Goal: Task Accomplishment & Management: Manage account settings

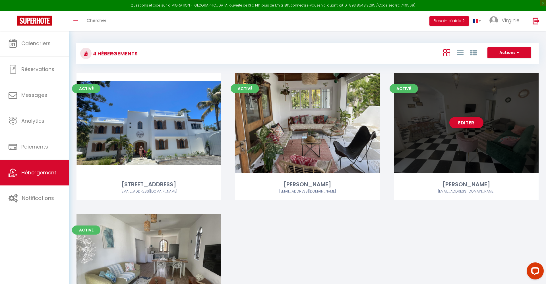
click at [426, 133] on div "Editer" at bounding box center [466, 123] width 144 height 100
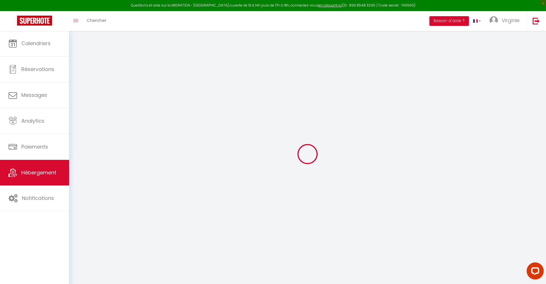
select select "+ 10 %"
select select
checkbox input "false"
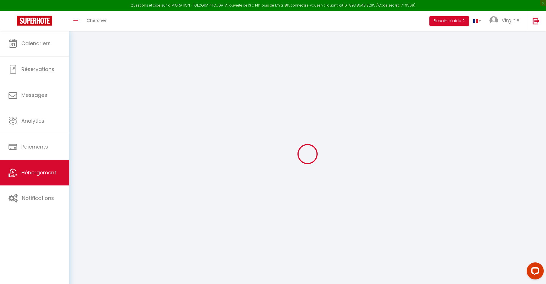
checkbox input "false"
select select "8269-1439763670891811613"
select select "365"
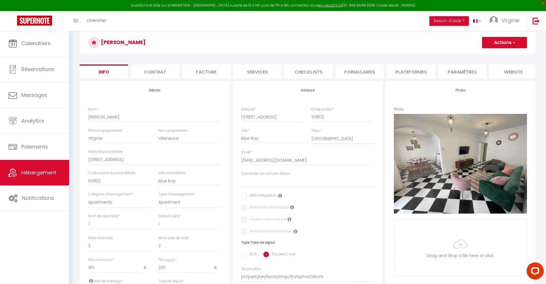
scroll to position [24, 0]
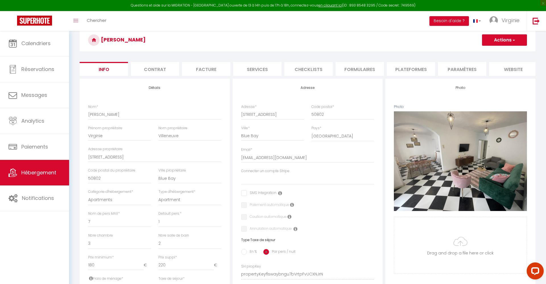
click at [409, 68] on li "Plateformes" at bounding box center [411, 69] width 48 height 14
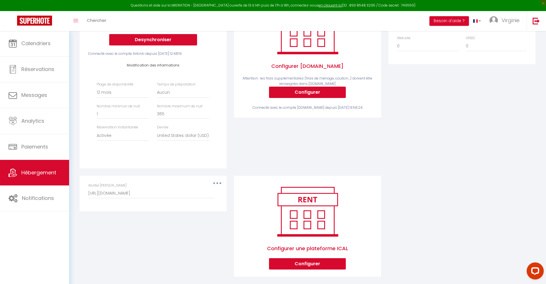
scroll to position [115, 0]
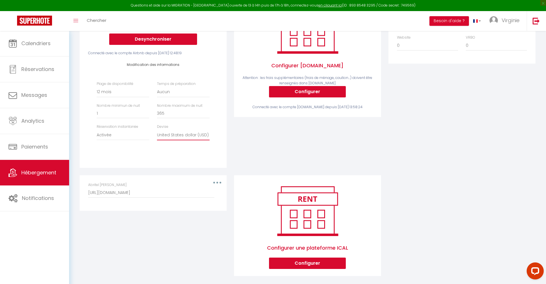
click at [173, 132] on select "United Arab Emirates dirham (AED) Argentine peso (ARS) Australian dollar (AUD) …" at bounding box center [183, 135] width 53 height 11
select select "EUR"
click at [274, 138] on div "Activé Configurer [DOMAIN_NAME] Attention : les frais supplémentaires (frais de…" at bounding box center [307, 81] width 154 height 188
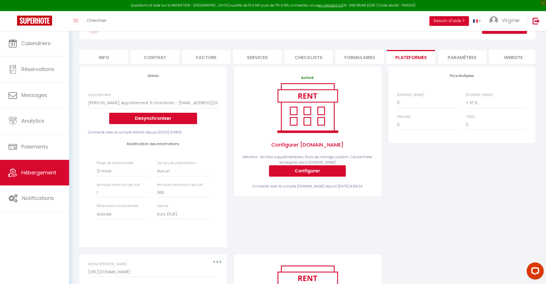
scroll to position [34, 0]
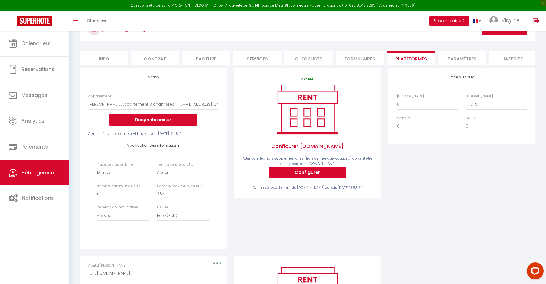
type input "2"
click at [147, 192] on input "2" at bounding box center [123, 194] width 53 height 10
click at [282, 220] on div "Activé Configurer [DOMAIN_NAME] Attention : les frais supplémentaires (frais de…" at bounding box center [307, 162] width 154 height 188
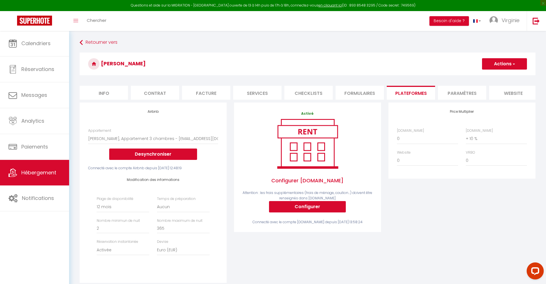
scroll to position [0, 0]
click at [516, 65] on button "Actions" at bounding box center [504, 63] width 45 height 11
click at [494, 78] on link "Enregistrer" at bounding box center [504, 76] width 45 height 7
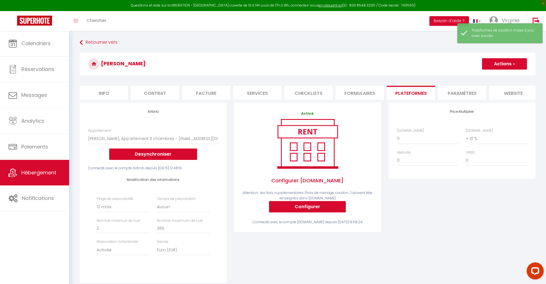
click at [111, 65] on h3 "[PERSON_NAME]" at bounding box center [308, 64] width 456 height 23
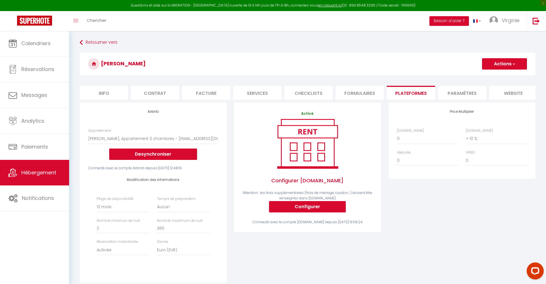
click at [94, 65] on icon at bounding box center [93, 63] width 11 height 11
click at [82, 43] on icon at bounding box center [81, 43] width 3 height 10
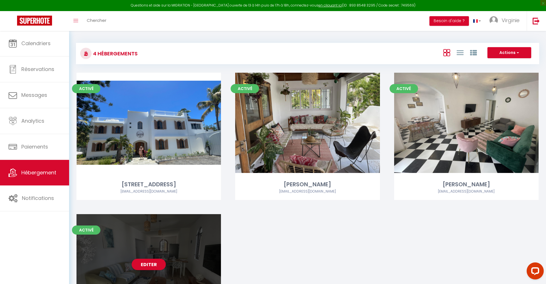
click at [177, 236] on div "Editer" at bounding box center [148, 264] width 144 height 100
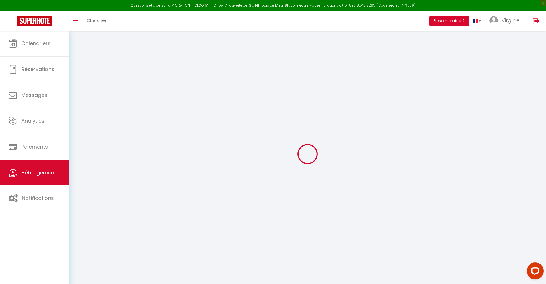
type input "Salvador"
type input "Virginie"
type input "Villeneuve"
type input "[STREET_ADDRESS]"
type input "50802"
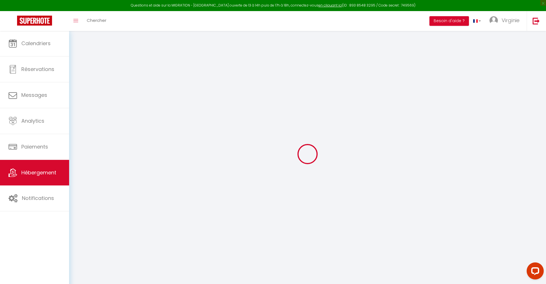
type input "Blue Bay"
select select "5"
select select "1"
select select "2"
type input "140"
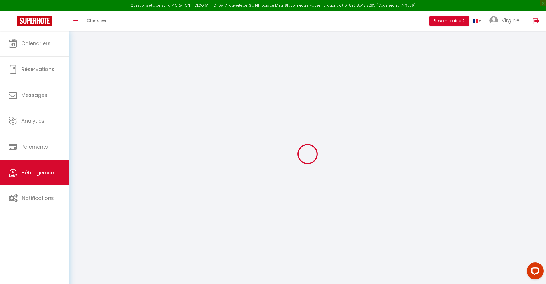
type input "180"
type input "100"
type input "500"
select select
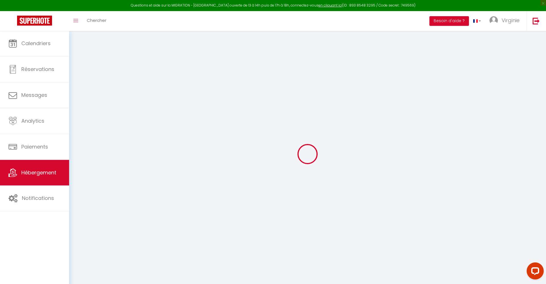
select select
type input "[STREET_ADDRESS]"
type input "50802"
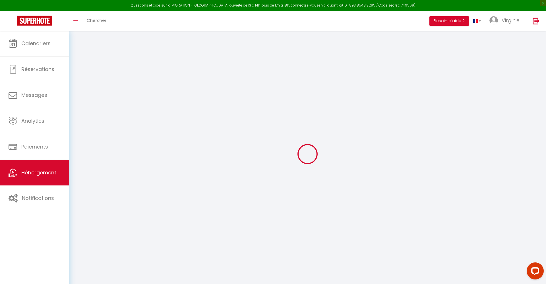
type input "Blue Bay"
select select "138"
type input "[EMAIL_ADDRESS][DOMAIN_NAME]"
select select
checkbox input "false"
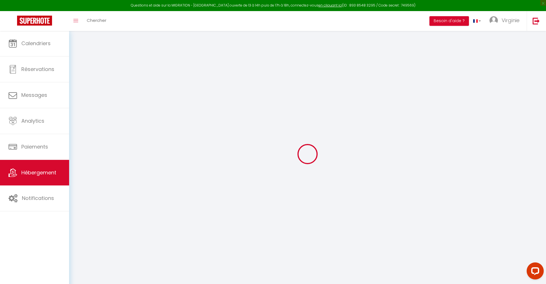
checkbox input "false"
type input "0"
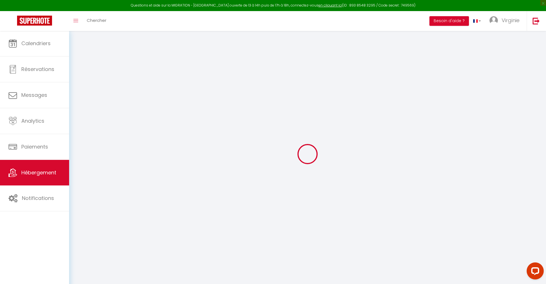
type input "0"
select select
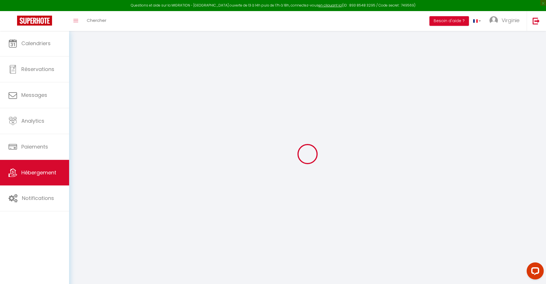
select select
checkbox input "false"
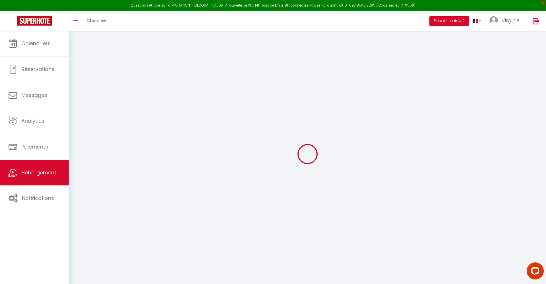
checkbox input "false"
select select
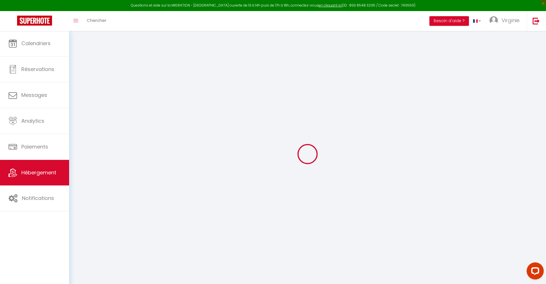
select select
checkbox input "false"
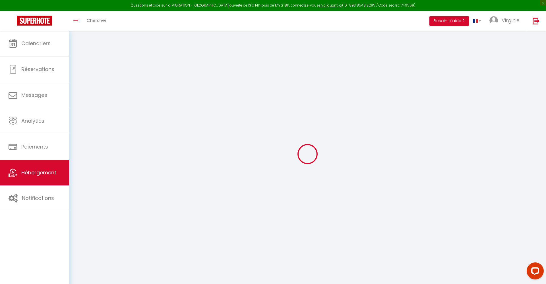
checkbox input "false"
select select
checkbox input "false"
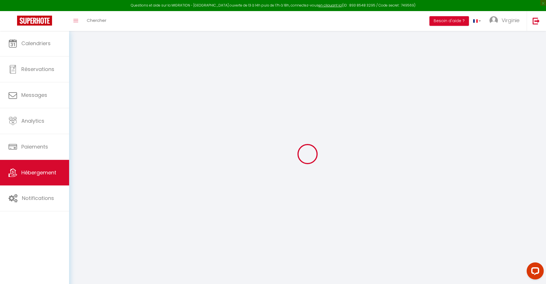
checkbox input "false"
select select
checkbox input "false"
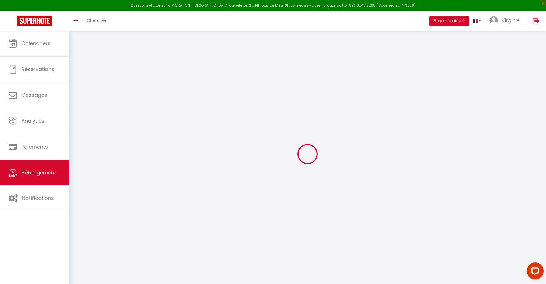
checkbox input "false"
select select
checkbox input "false"
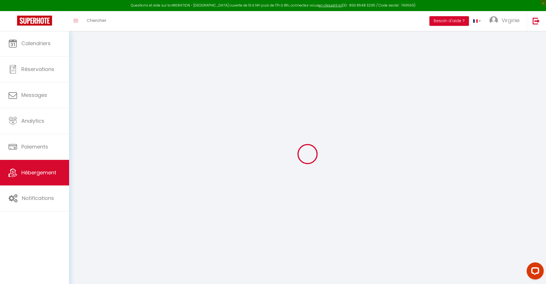
checkbox input "false"
select select "8269-1439774367763478059"
select select "365"
select select "USD"
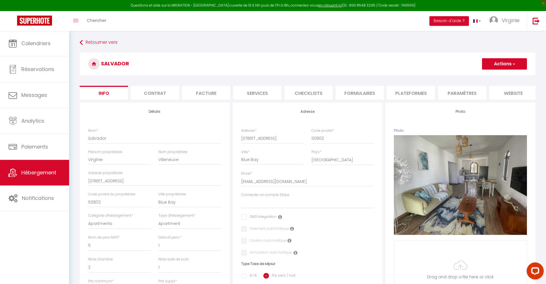
click at [410, 90] on li "Plateformes" at bounding box center [411, 93] width 48 height 14
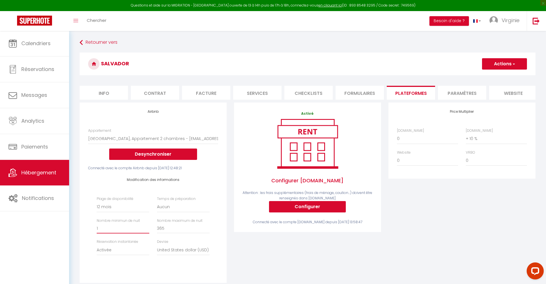
type input "2"
click at [147, 227] on input "2" at bounding box center [123, 228] width 53 height 10
click at [168, 249] on select "United Arab Emirates dirham (AED) Argentine peso (ARS) Australian dollar (AUD) …" at bounding box center [183, 250] width 53 height 11
select select "EUR"
click at [491, 66] on button "Actions" at bounding box center [504, 63] width 45 height 11
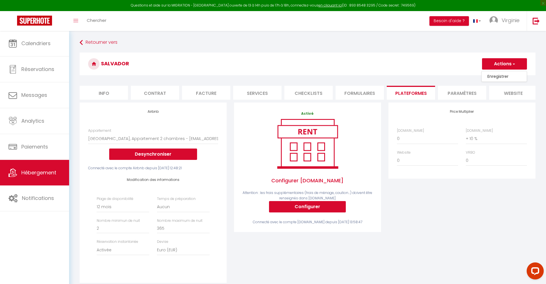
click at [491, 78] on link "Enregistrer" at bounding box center [504, 76] width 45 height 7
click at [81, 43] on icon at bounding box center [81, 43] width 3 height 10
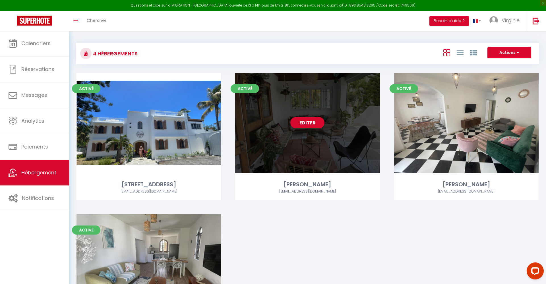
click at [343, 149] on div "Editer" at bounding box center [307, 123] width 144 height 100
select select "3"
select select "2"
select select "1"
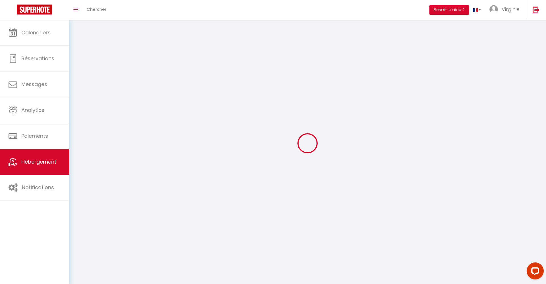
select select
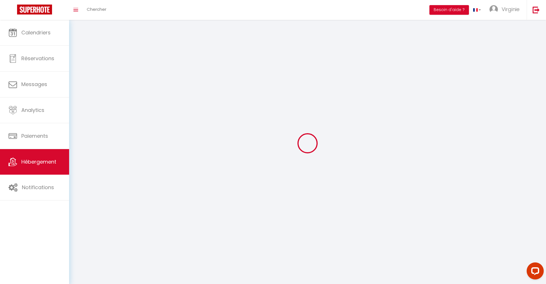
select select
checkbox input "false"
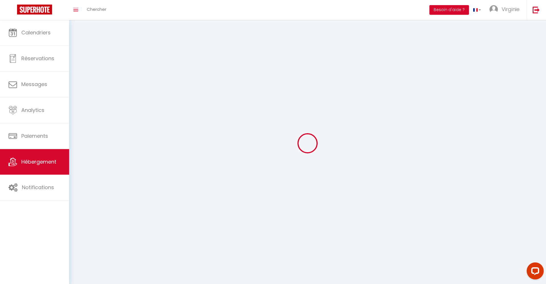
checkbox input "false"
select select
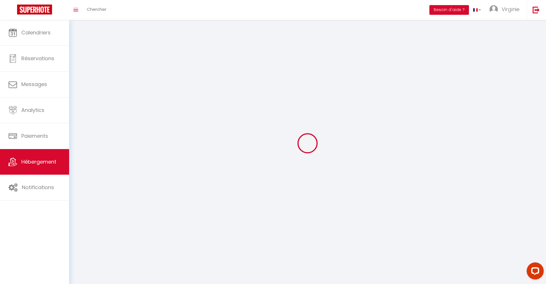
select select
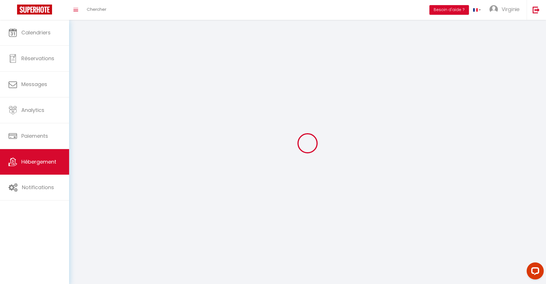
checkbox input "false"
select select
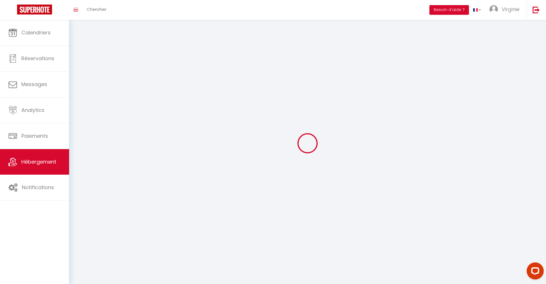
select select
select select "1"
select select "28"
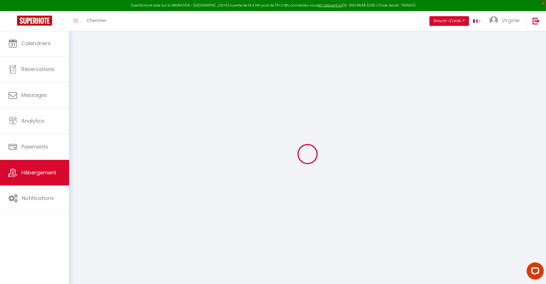
select select
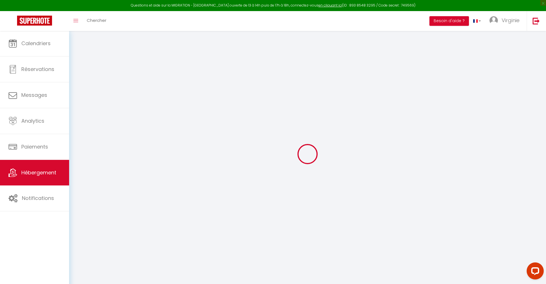
select select
checkbox input "false"
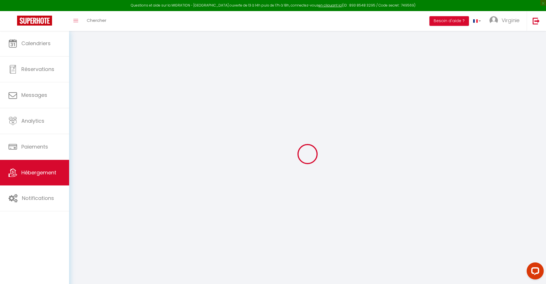
select select
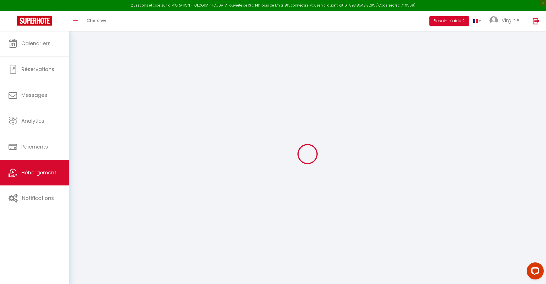
select select
checkbox input "false"
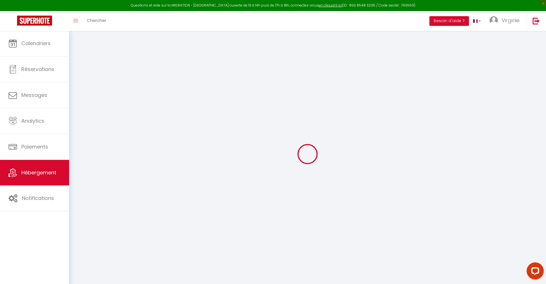
checkbox input "false"
select select
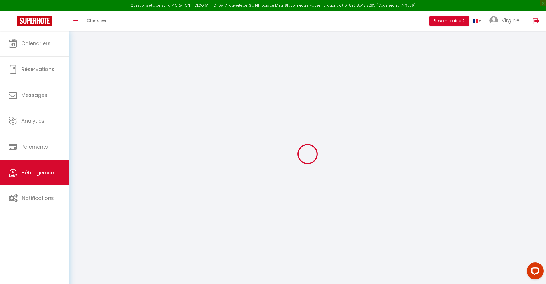
select select
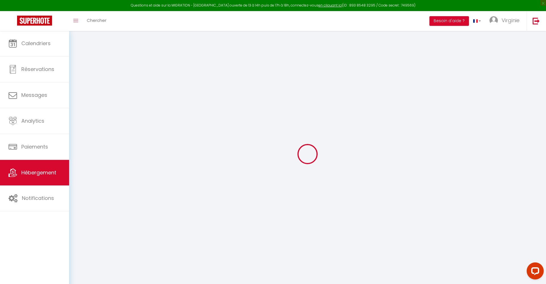
checkbox input "false"
select select
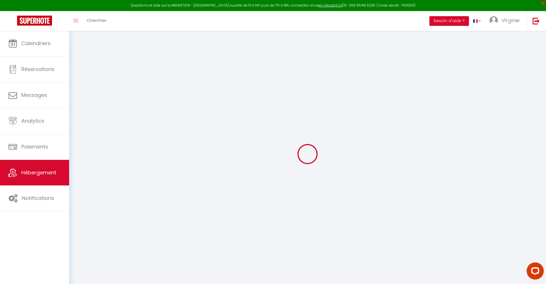
select select
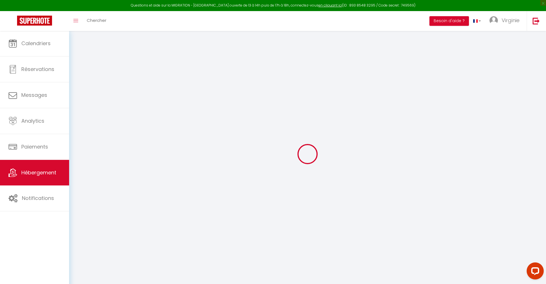
select select
checkbox input "false"
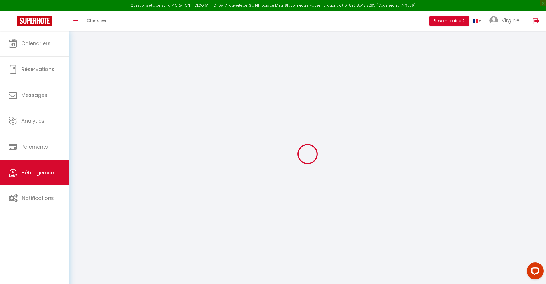
checkbox input "false"
select select
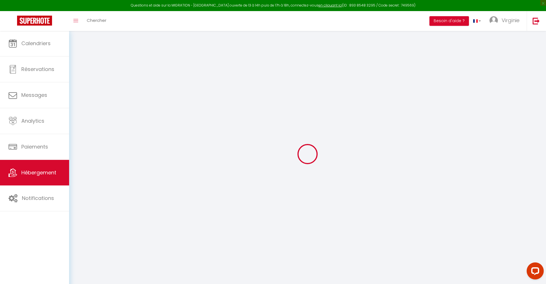
select select
checkbox input "false"
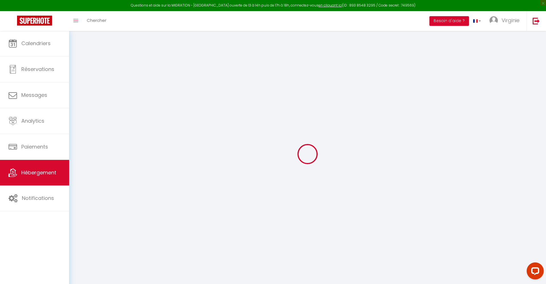
checkbox input "false"
select select
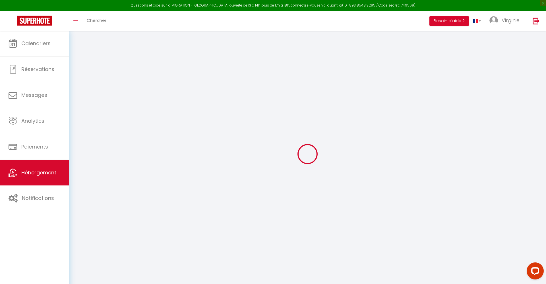
type input "[PERSON_NAME]"
type input "Virginie"
type input "Villeneuve"
type input "[STREET_ADDRESS]"
type input "50802"
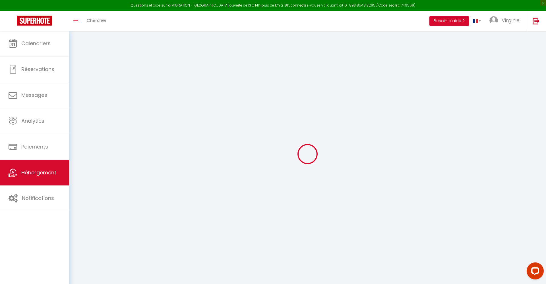
type input "Blue Bay"
select select "10"
select select "1"
select select "4"
select select "3"
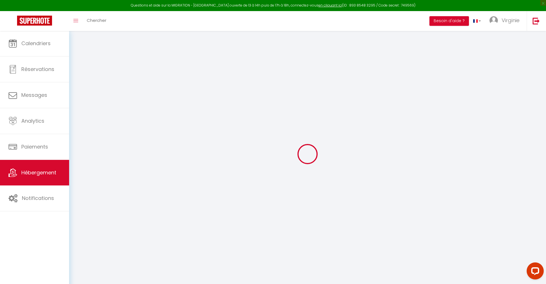
type input "250"
type input "350"
type input "100"
type input "500"
select select
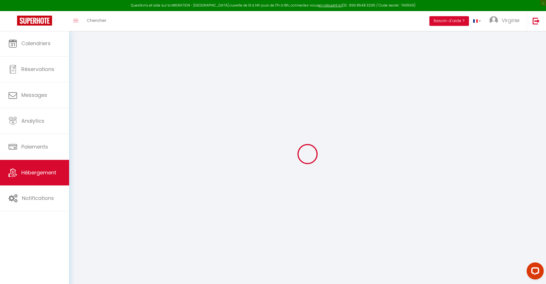
select select
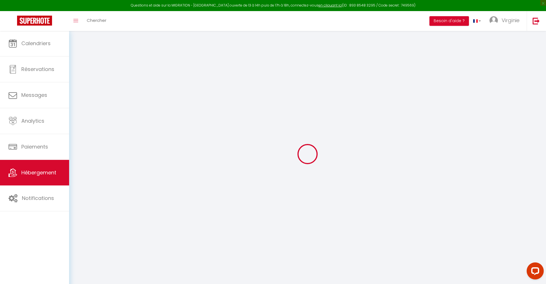
type input "[STREET_ADDRESS]"
type input "50802"
type input "Blue Bay"
select select "138"
type input "[EMAIL_ADDRESS][DOMAIN_NAME]"
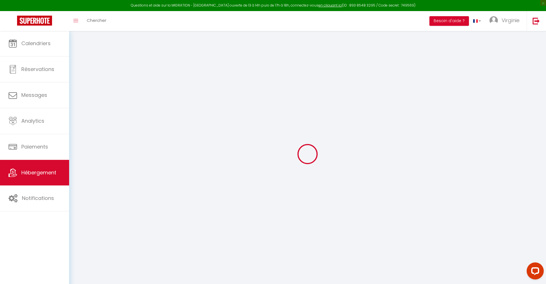
select select
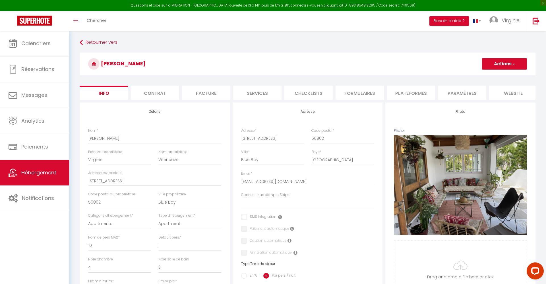
click at [462, 91] on li "Paramètres" at bounding box center [462, 93] width 48 height 14
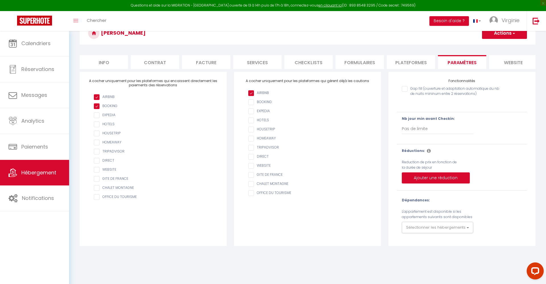
scroll to position [31, 0]
click at [410, 65] on li "Plateformes" at bounding box center [411, 62] width 48 height 14
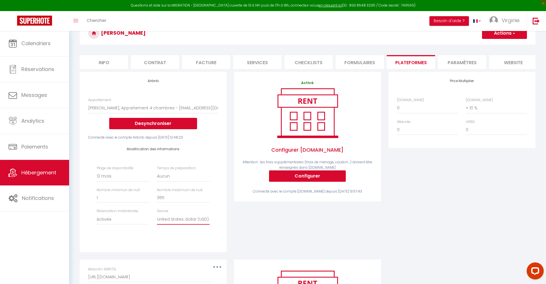
click at [164, 219] on select "United Arab Emirates dirham (AED) Argentine peso (ARS) Australian dollar (AUD) …" at bounding box center [183, 219] width 53 height 11
click at [254, 219] on div "Activé Configurer [DOMAIN_NAME] Attention : les frais supplémentaires (frais de…" at bounding box center [307, 166] width 154 height 188
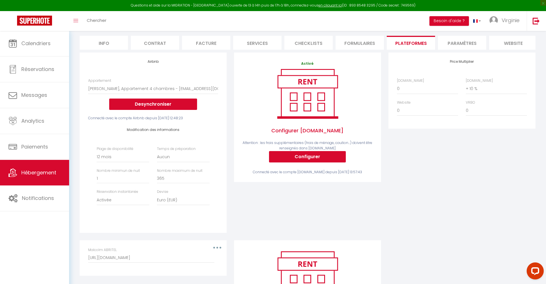
scroll to position [48, 0]
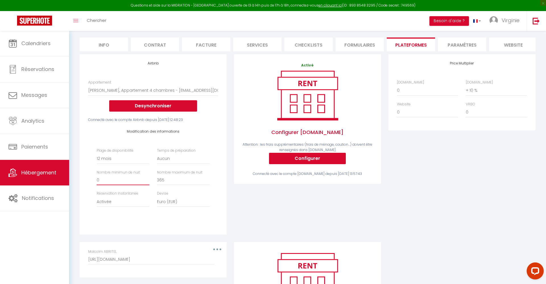
click at [146, 179] on input "0" at bounding box center [123, 180] width 53 height 10
click at [147, 179] on input "-1" at bounding box center [123, 180] width 53 height 10
click at [147, 179] on input "-2" at bounding box center [123, 180] width 53 height 10
click at [146, 180] on input "-3" at bounding box center [123, 180] width 53 height 10
click at [146, 180] on input "-4" at bounding box center [123, 180] width 53 height 10
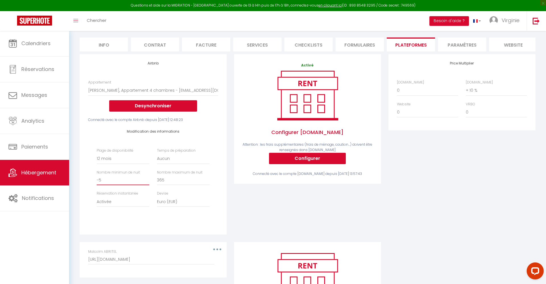
click at [146, 180] on input "-5" at bounding box center [123, 180] width 53 height 10
click at [146, 177] on input "-4" at bounding box center [123, 180] width 53 height 10
click at [146, 177] on input "-3" at bounding box center [123, 180] width 53 height 10
click at [146, 177] on input "-2" at bounding box center [123, 180] width 53 height 10
click at [146, 177] on input "-1" at bounding box center [123, 180] width 53 height 10
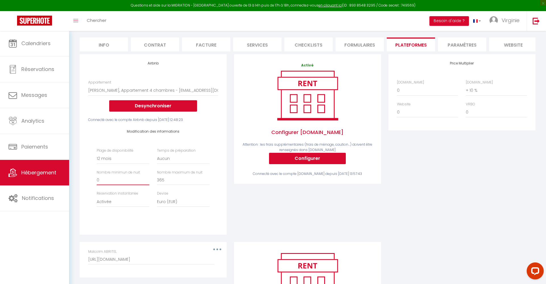
click at [146, 177] on input "0" at bounding box center [123, 180] width 53 height 10
click at [146, 177] on input "1" at bounding box center [123, 180] width 53 height 10
click at [146, 177] on input "2" at bounding box center [123, 180] width 53 height 10
click at [409, 183] on div "Price Multiplier [DOMAIN_NAME] 0 + 1 % + 2 % + 3 % + 4 % + 5 % + 6 % + 7 %" at bounding box center [462, 148] width 154 height 188
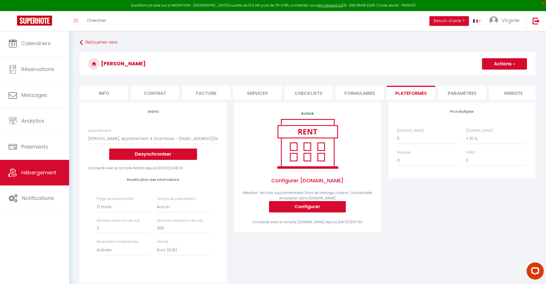
scroll to position [0, 0]
click at [493, 66] on button "Actions" at bounding box center [504, 63] width 45 height 11
click at [496, 77] on link "Enregistrer" at bounding box center [504, 76] width 45 height 7
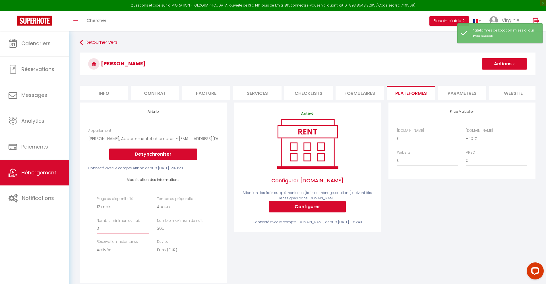
click at [146, 227] on input "3" at bounding box center [123, 228] width 53 height 10
click at [146, 227] on input "4" at bounding box center [123, 228] width 53 height 10
click at [146, 227] on input "5" at bounding box center [123, 228] width 53 height 10
click at [146, 227] on input "6" at bounding box center [123, 228] width 53 height 10
click at [146, 227] on input "7" at bounding box center [123, 228] width 53 height 10
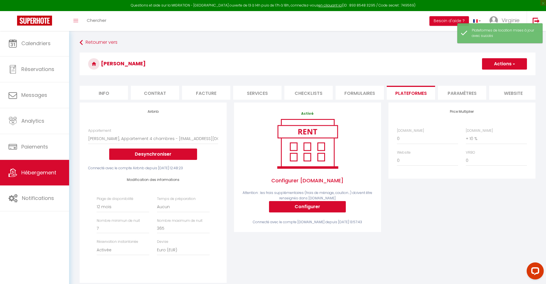
click at [488, 66] on button "Actions" at bounding box center [504, 63] width 45 height 11
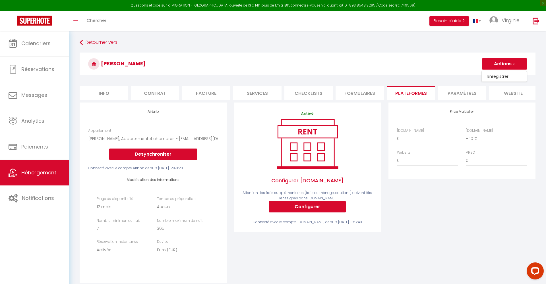
click at [488, 78] on link "Enregistrer" at bounding box center [504, 76] width 45 height 7
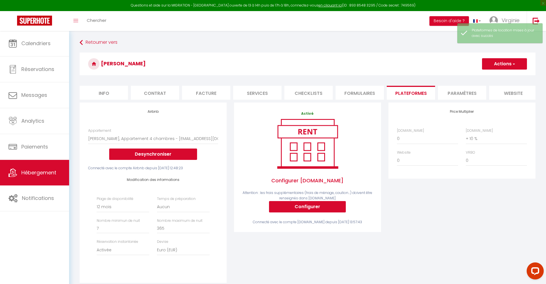
click at [360, 95] on li "Formulaires" at bounding box center [359, 93] width 48 height 14
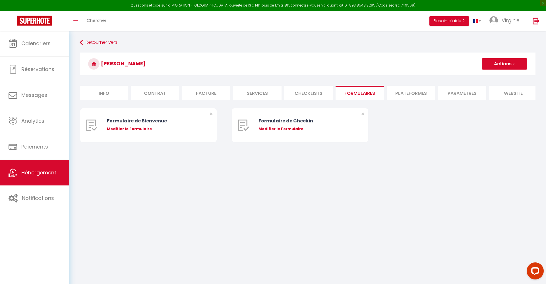
click at [458, 92] on li "Paramètres" at bounding box center [462, 93] width 48 height 14
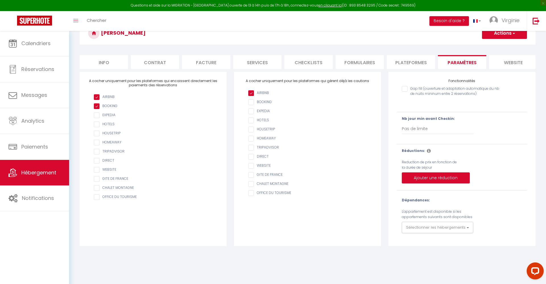
scroll to position [31, 0]
click at [251, 65] on li "Services" at bounding box center [257, 62] width 48 height 14
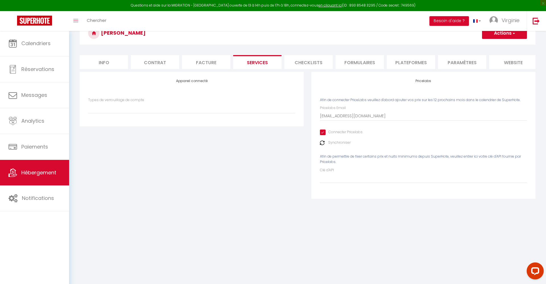
click at [212, 62] on li "Facture" at bounding box center [206, 62] width 48 height 14
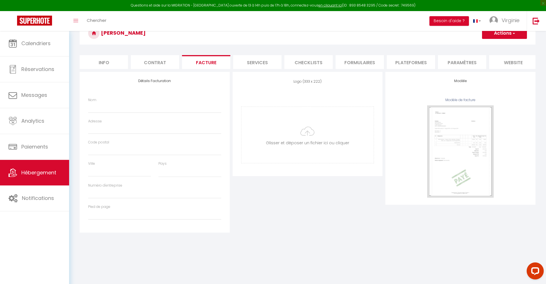
click at [150, 61] on li "Contrat" at bounding box center [155, 62] width 48 height 14
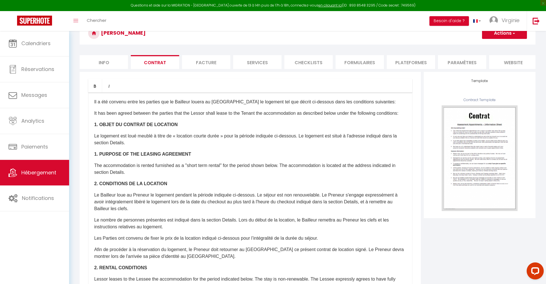
click at [514, 61] on li "website" at bounding box center [513, 62] width 48 height 14
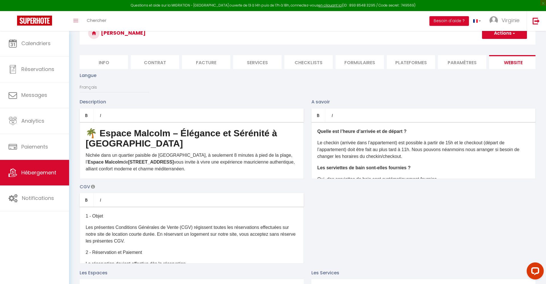
click at [468, 59] on li "Paramètres" at bounding box center [462, 62] width 48 height 14
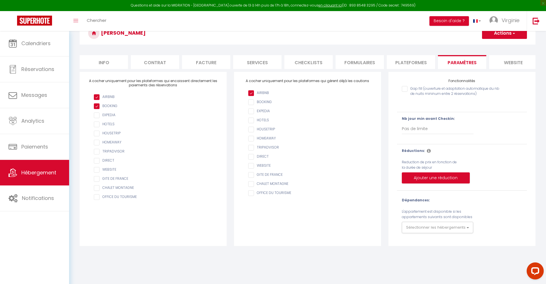
click at [414, 62] on li "Plateformes" at bounding box center [411, 62] width 48 height 14
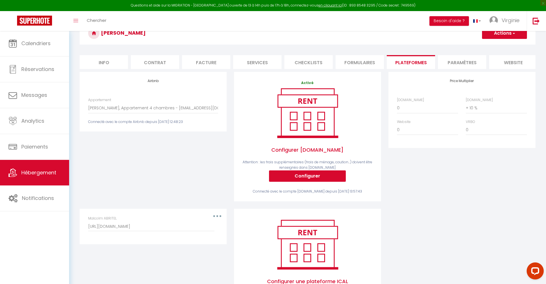
click at [351, 61] on li "Formulaires" at bounding box center [359, 62] width 48 height 14
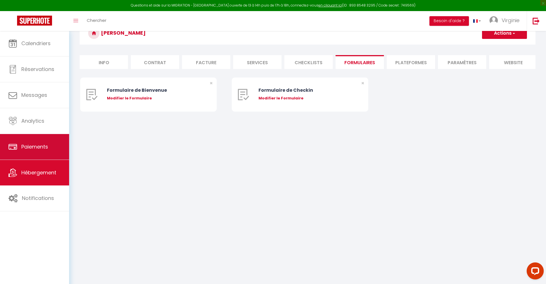
click at [30, 148] on span "Paiements" at bounding box center [34, 146] width 27 height 7
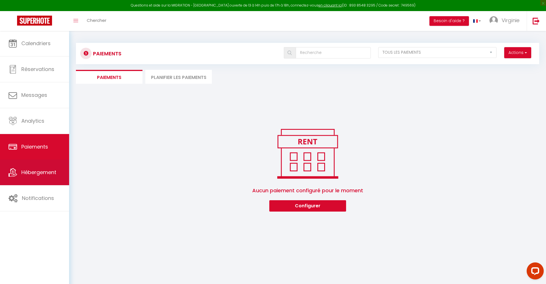
click at [34, 175] on span "Hébergement" at bounding box center [38, 172] width 35 height 7
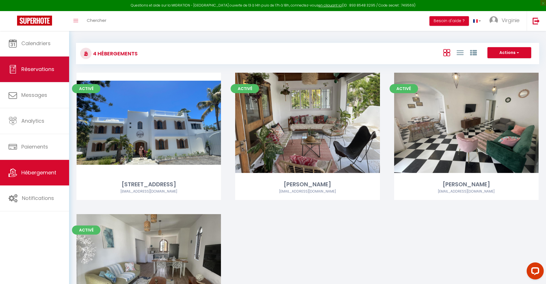
click at [32, 73] on link "Réservations" at bounding box center [34, 70] width 69 height 26
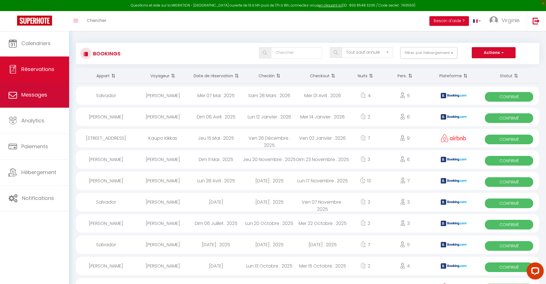
click at [33, 98] on span "Messages" at bounding box center [34, 94] width 26 height 7
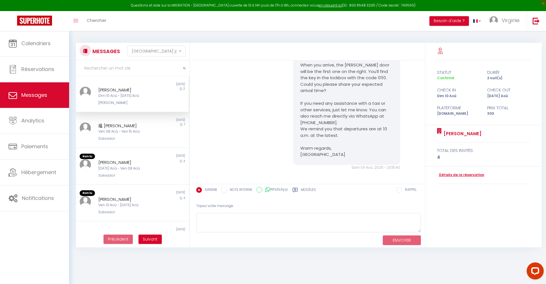
click at [451, 174] on link "Détails de la réservation" at bounding box center [460, 175] width 47 height 5
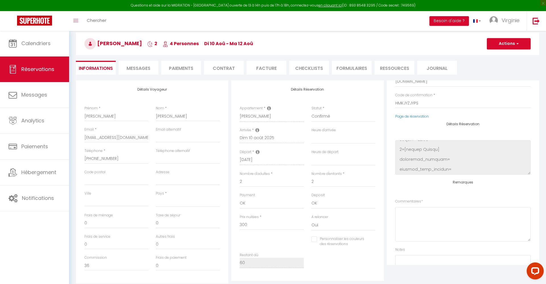
scroll to position [258, 0]
click at [25, 73] on span "Réservations" at bounding box center [37, 69] width 33 height 7
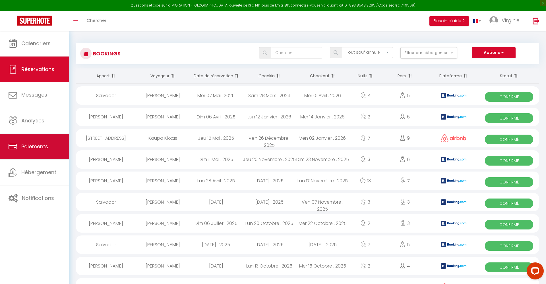
click at [43, 149] on span "Paiements" at bounding box center [34, 146] width 27 height 7
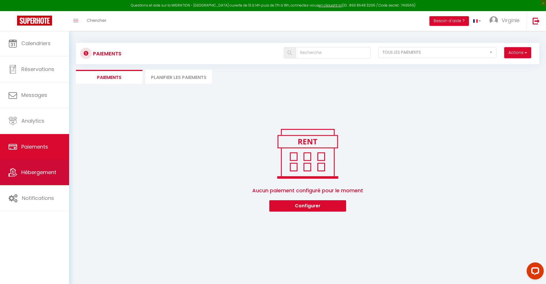
click at [36, 177] on link "Hébergement" at bounding box center [34, 173] width 69 height 26
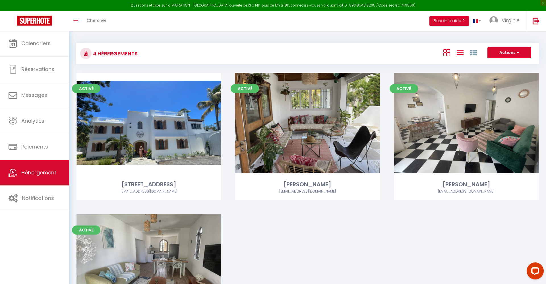
click at [461, 53] on icon at bounding box center [460, 52] width 7 height 7
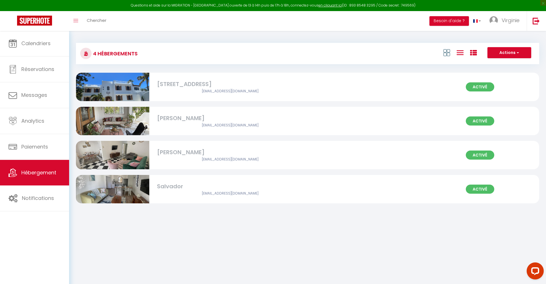
click at [471, 53] on icon at bounding box center [473, 52] width 7 height 7
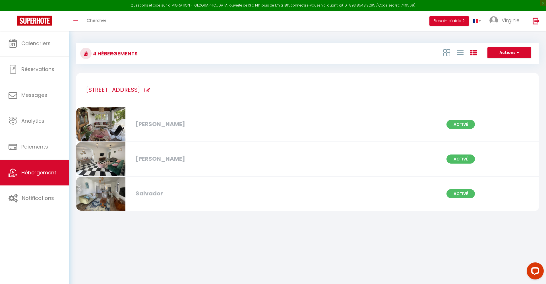
click at [134, 239] on body "Questions et aide sur la MIGRATION - [GEOGRAPHIC_DATA] ouverte de 13 à 14h puis…" at bounding box center [273, 173] width 546 height 284
click at [449, 53] on icon at bounding box center [446, 52] width 7 height 7
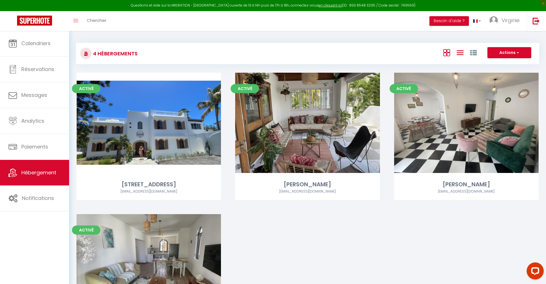
click at [457, 54] on icon at bounding box center [460, 52] width 7 height 7
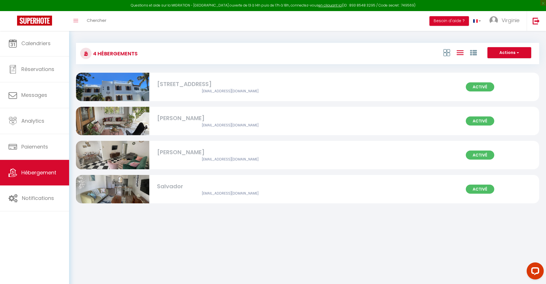
click at [170, 118] on div "[PERSON_NAME]" at bounding box center [230, 118] width 147 height 9
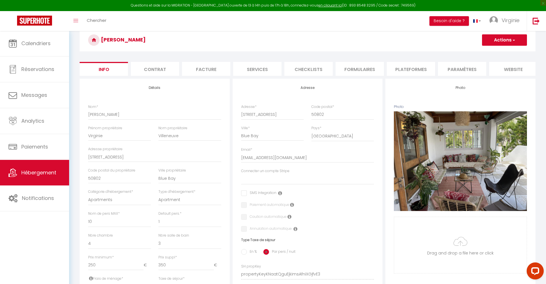
scroll to position [26, 0]
